Goal: Transaction & Acquisition: Purchase product/service

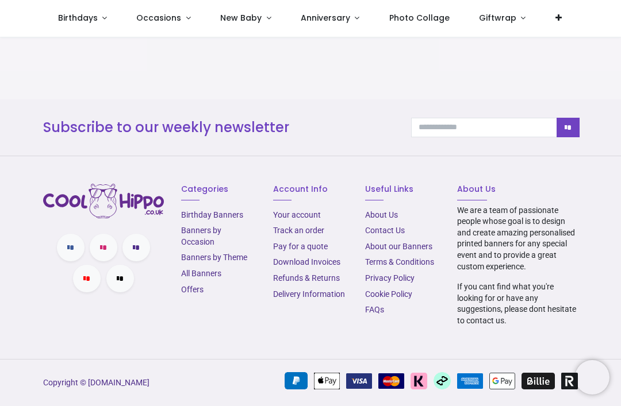
scroll to position [1598, 0]
click at [211, 247] on link "Banners by Occasion" at bounding box center [201, 236] width 40 height 21
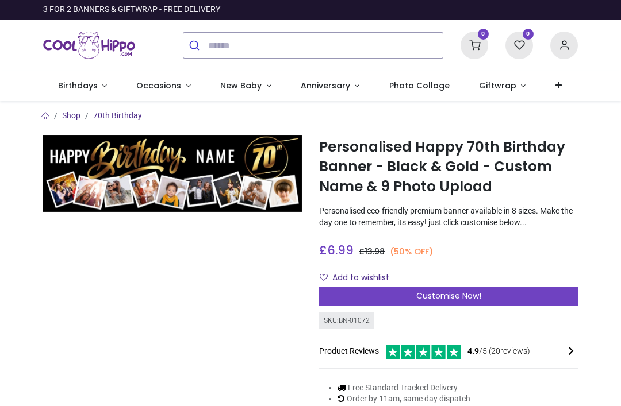
click at [109, 86] on link "Birthdays" at bounding box center [82, 86] width 79 height 30
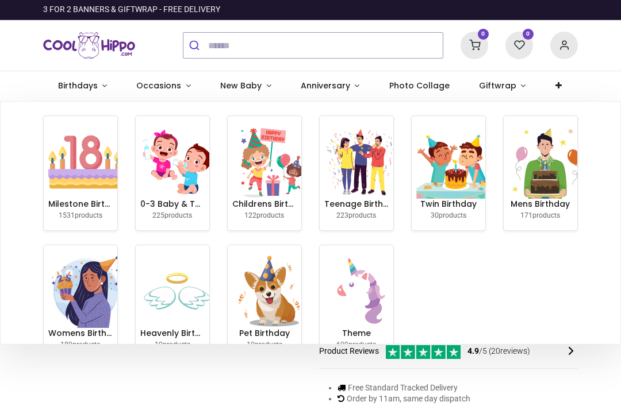
click at [352, 84] on link "Anniversary" at bounding box center [330, 86] width 89 height 30
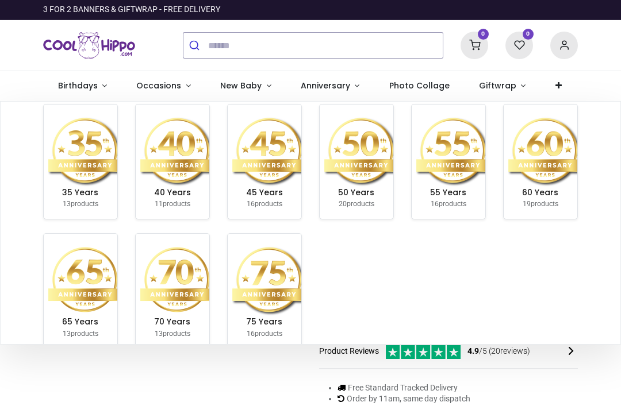
scroll to position [140, 0]
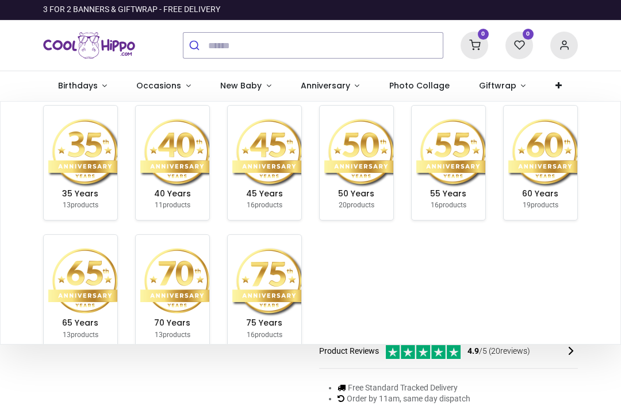
click at [270, 289] on img at bounding box center [269, 281] width 74 height 74
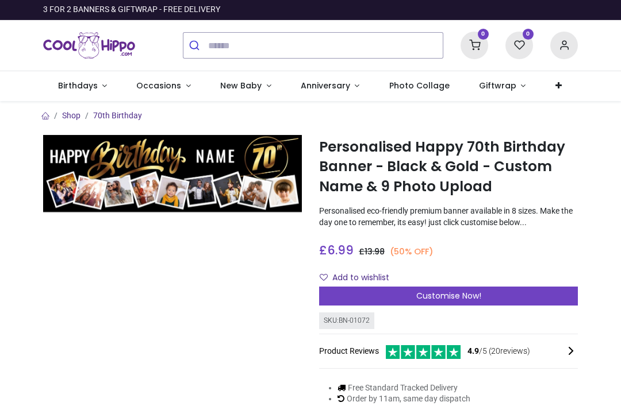
click at [106, 90] on link "Birthdays" at bounding box center [82, 86] width 79 height 30
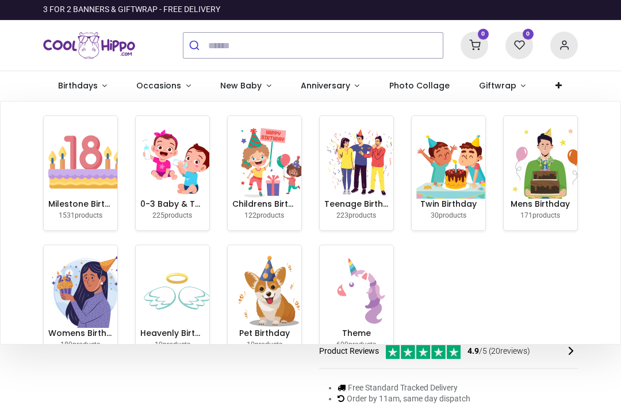
scroll to position [0, 0]
click at [521, 186] on img at bounding box center [545, 162] width 74 height 74
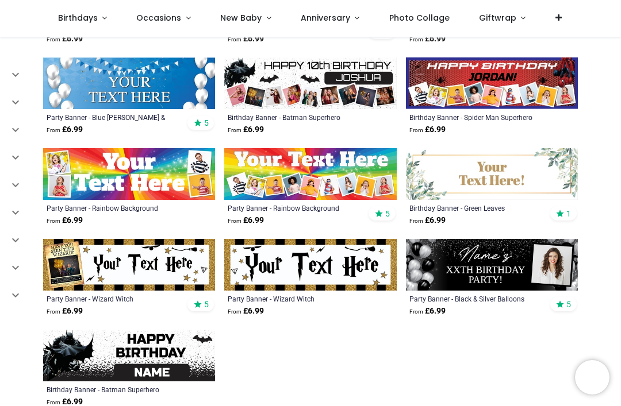
scroll to position [731, 0]
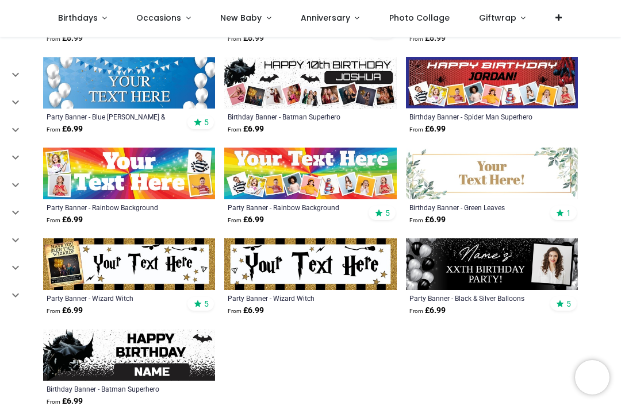
click at [149, 87] on img at bounding box center [129, 83] width 172 height 52
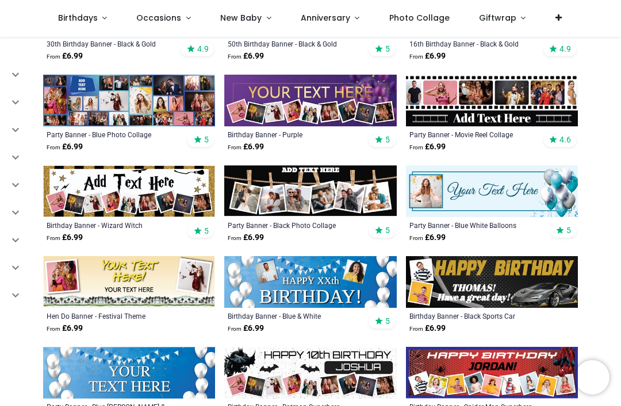
scroll to position [442, 0]
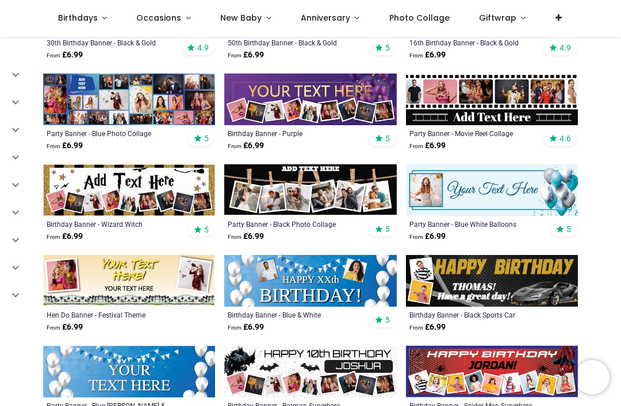
click at [323, 106] on img at bounding box center [310, 100] width 172 height 52
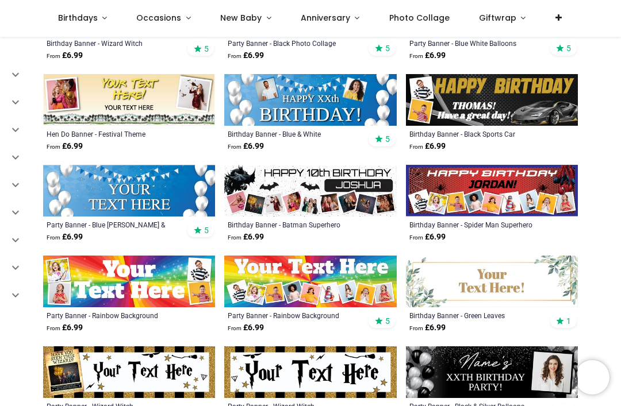
scroll to position [624, 0]
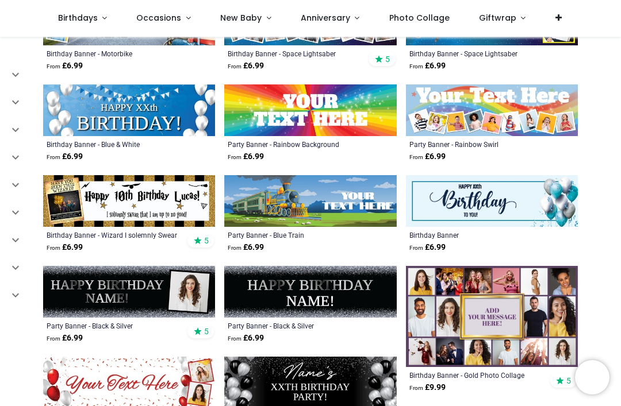
scroll to position [1160, 0]
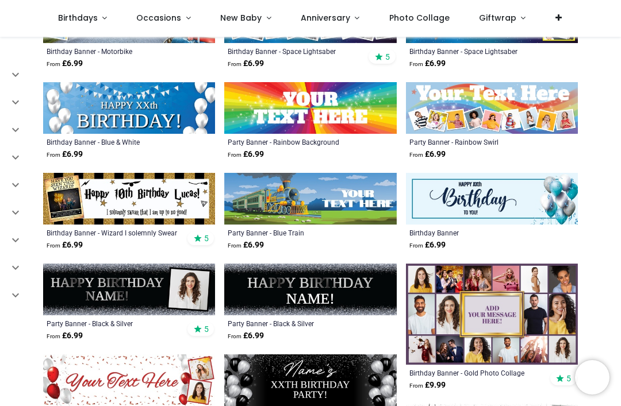
click at [310, 120] on img at bounding box center [310, 108] width 172 height 52
click at [321, 114] on img at bounding box center [310, 108] width 172 height 52
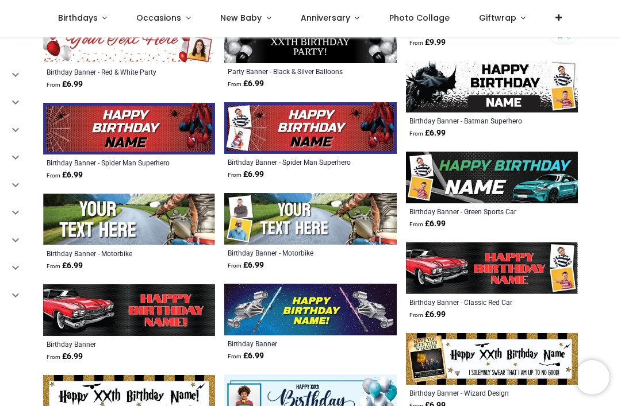
scroll to position [1503, 0]
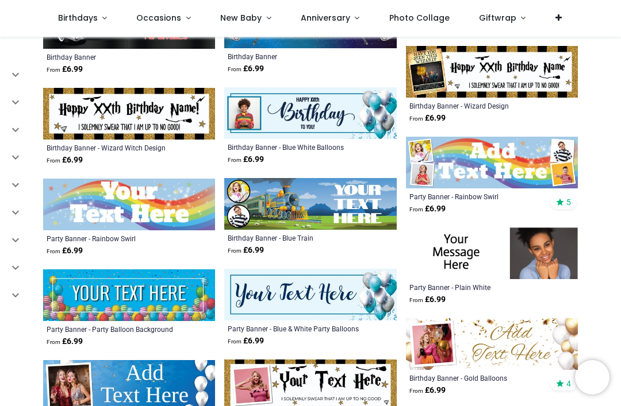
scroll to position [1792, 0]
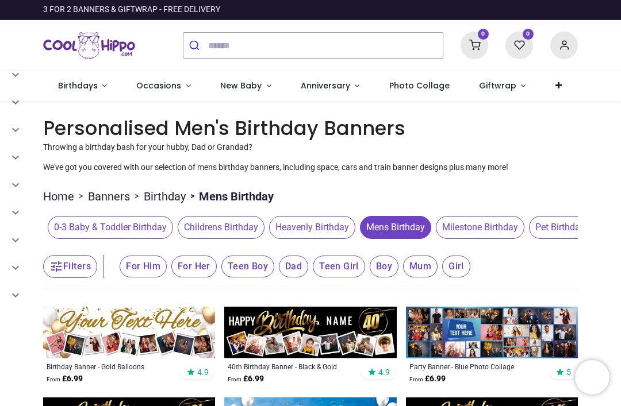
click at [335, 86] on span "Anniversary" at bounding box center [325, 85] width 49 height 11
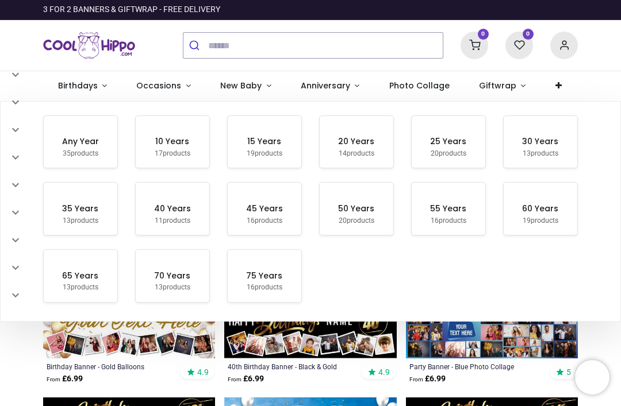
scroll to position [140, 0]
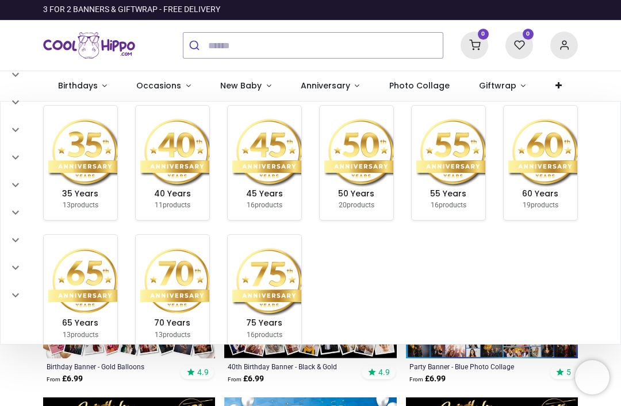
click at [268, 291] on img at bounding box center [269, 281] width 74 height 74
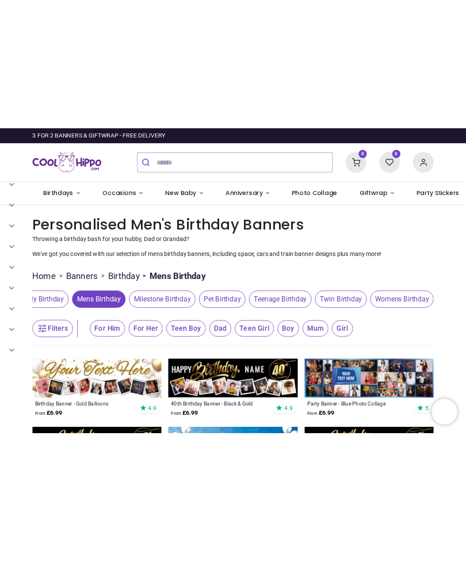
scroll to position [0, 264]
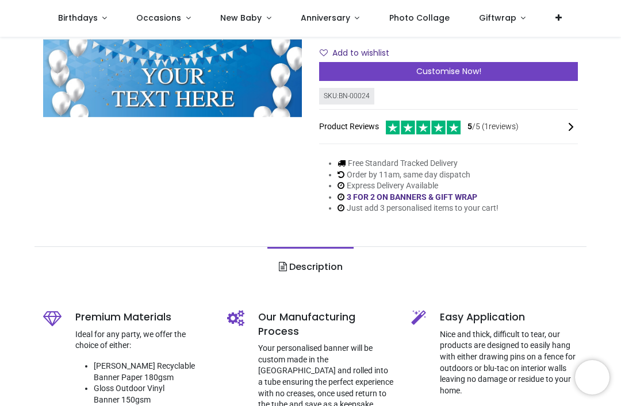
scroll to position [156, 0]
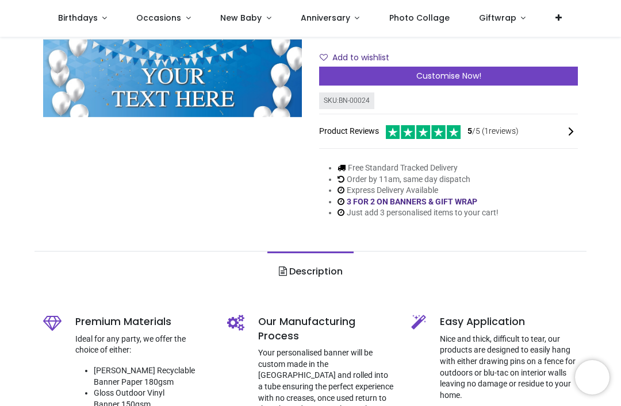
click at [432, 73] on span "Customise Now!" at bounding box center [448, 75] width 65 height 11
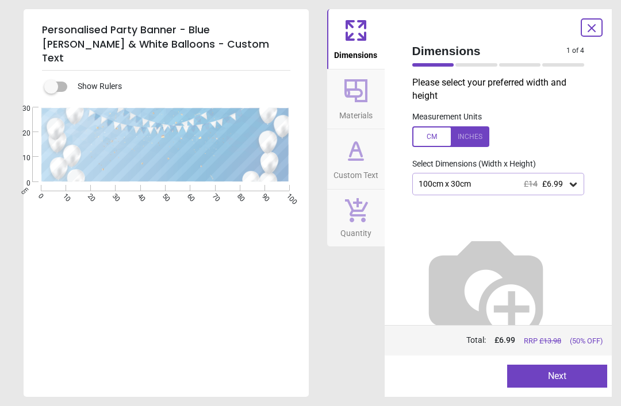
click at [573, 183] on icon at bounding box center [573, 185] width 7 height 4
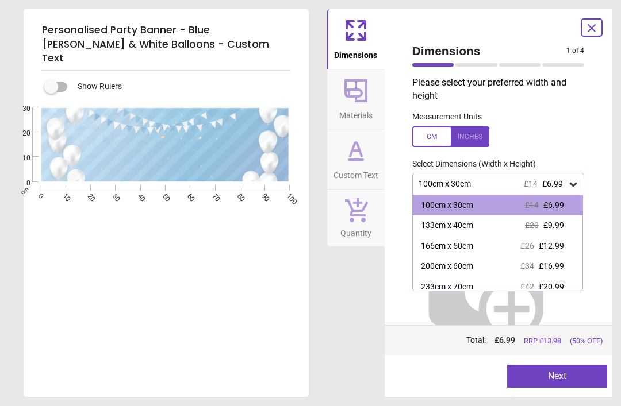
click at [458, 262] on div "200cm x 60cm" at bounding box center [447, 266] width 52 height 11
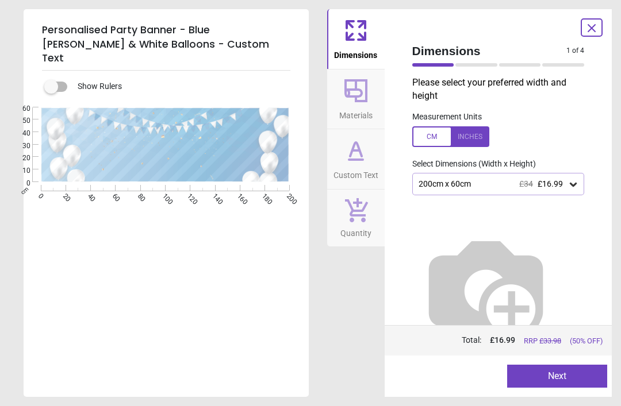
click at [555, 375] on button "Next" at bounding box center [557, 376] width 100 height 23
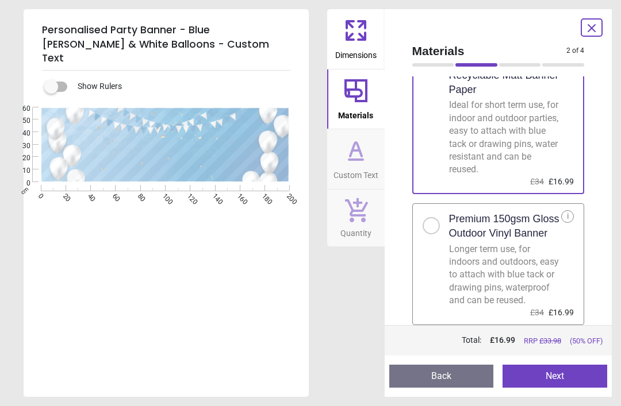
scroll to position [62, 0]
click at [434, 224] on label "Premium 150gsm Gloss Outdoor Vinyl Banner Longer term use, for indoors and outd…" at bounding box center [498, 265] width 172 height 122
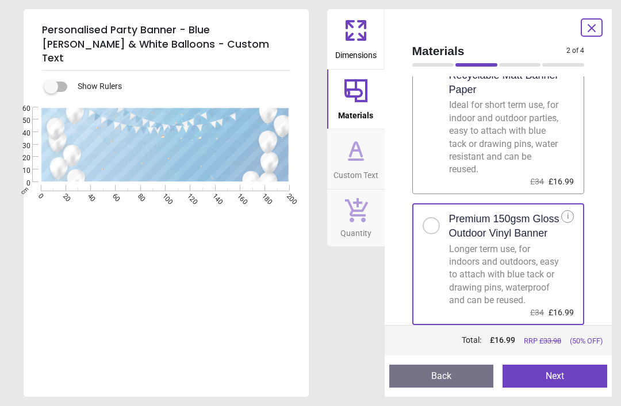
click at [555, 376] on button "Next" at bounding box center [554, 376] width 105 height 23
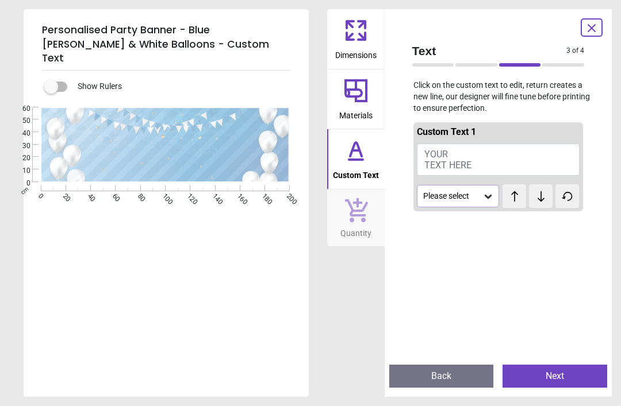
click at [450, 371] on button "Back" at bounding box center [441, 376] width 105 height 23
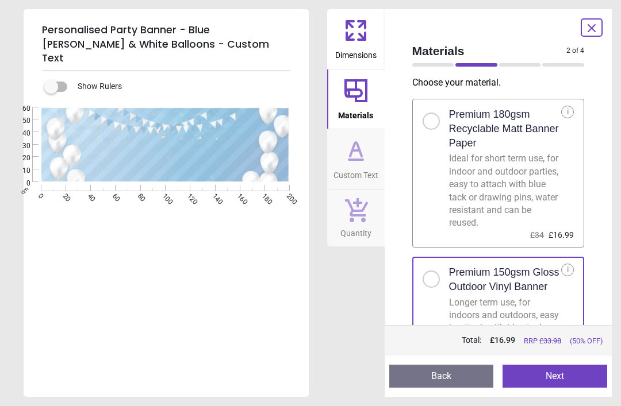
click at [442, 378] on button "Back" at bounding box center [441, 376] width 105 height 23
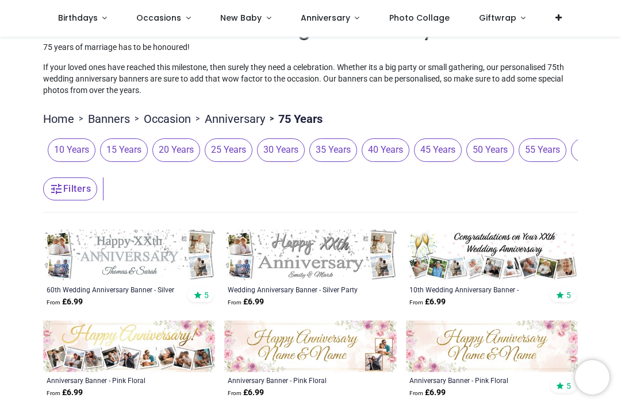
scroll to position [31, 0]
